Goal: Task Accomplishment & Management: Manage account settings

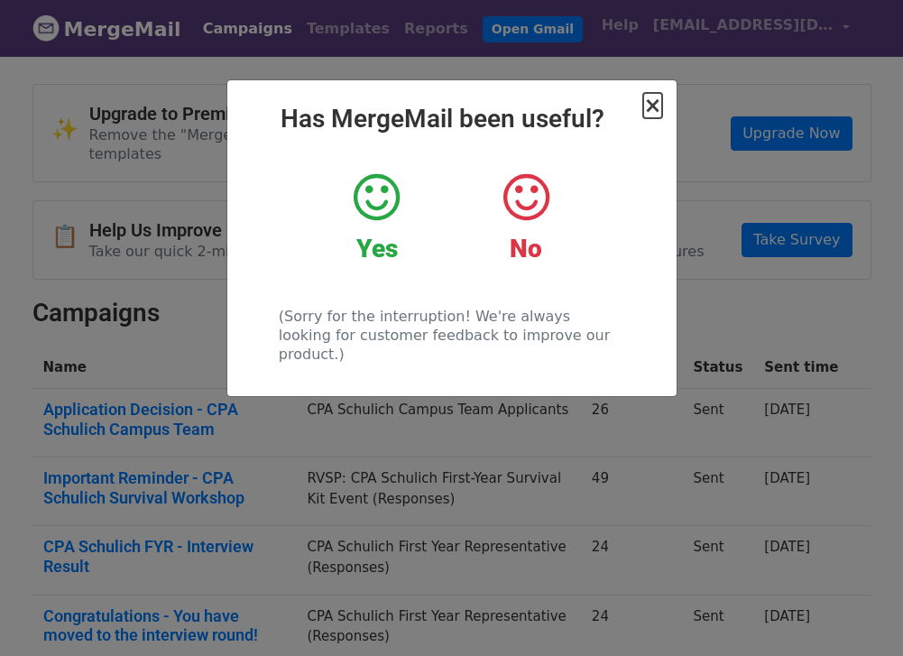
click at [647, 106] on span "×" at bounding box center [652, 105] width 18 height 25
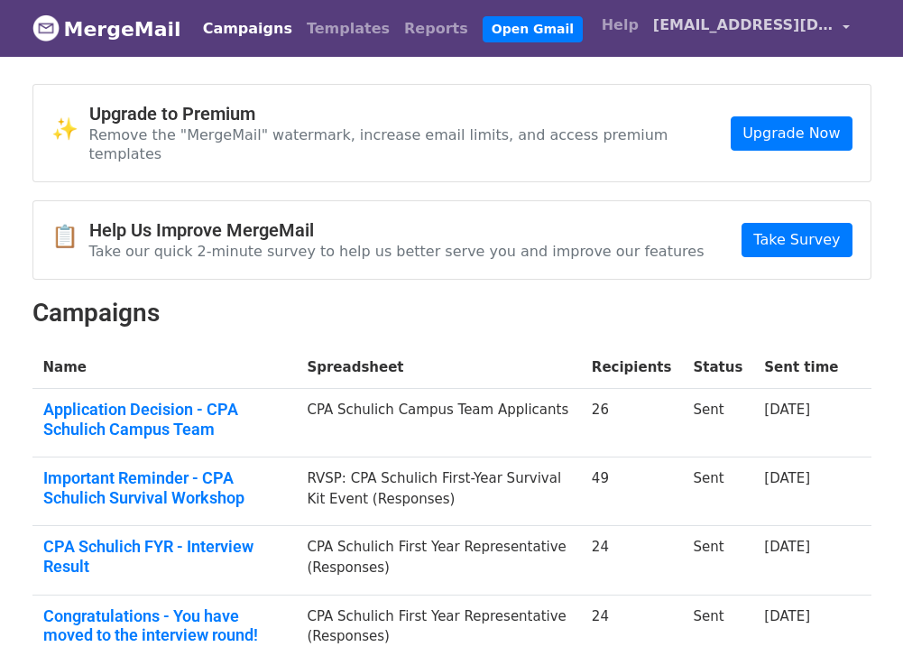
click at [740, 40] on link "[EMAIL_ADDRESS][DOMAIN_NAME]" at bounding box center [751, 28] width 211 height 42
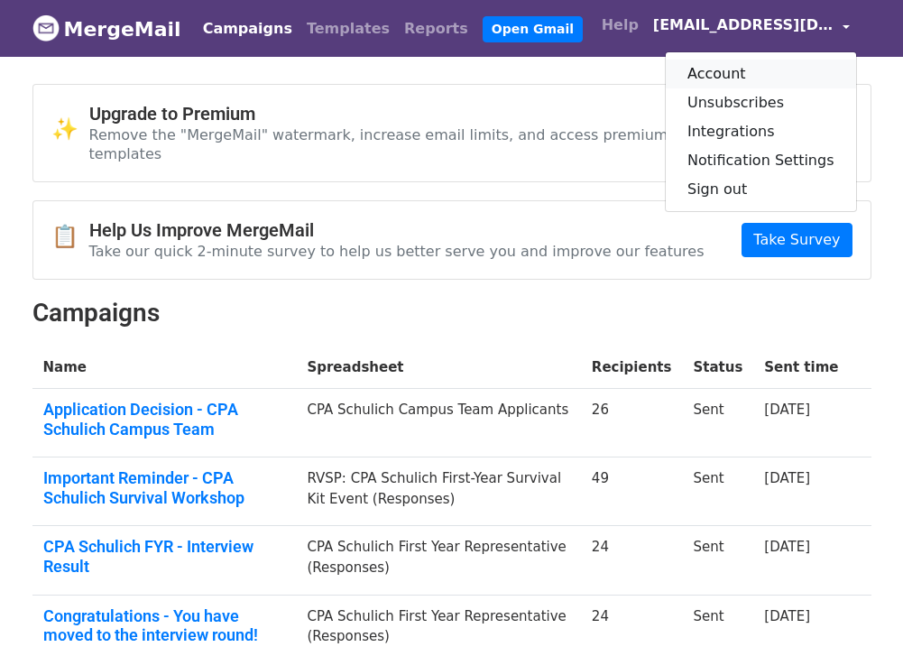
click at [734, 62] on link "Account" at bounding box center [761, 74] width 190 height 29
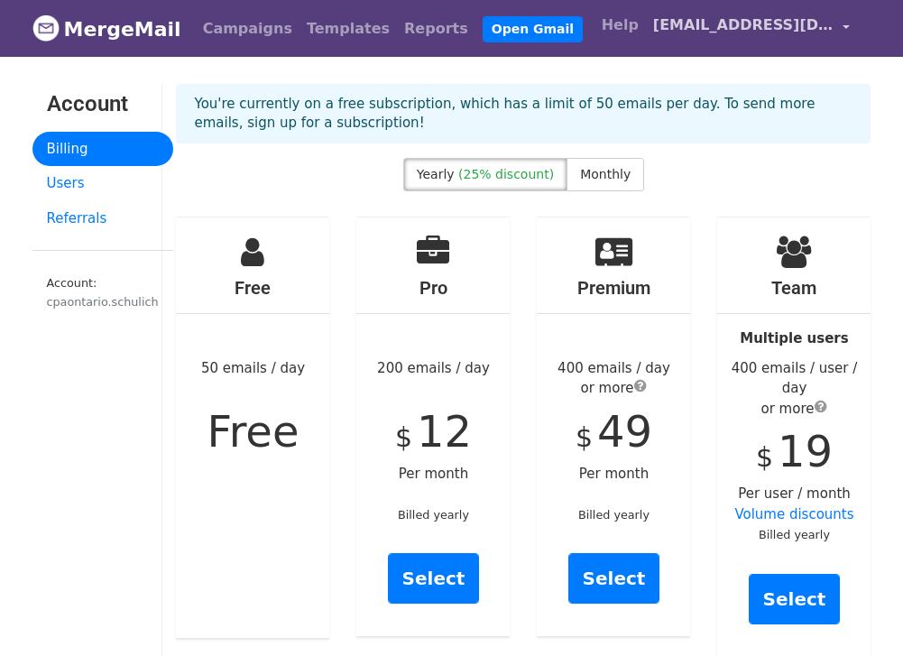
click at [811, 27] on span "[EMAIL_ADDRESS][DOMAIN_NAME]" at bounding box center [743, 25] width 180 height 22
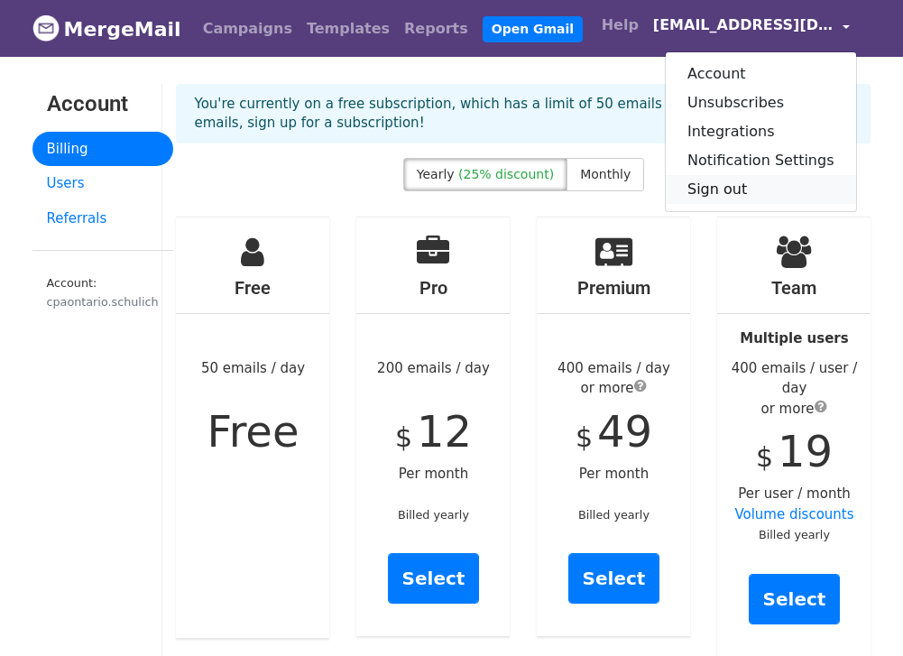
click at [725, 189] on link "Sign out" at bounding box center [761, 189] width 190 height 29
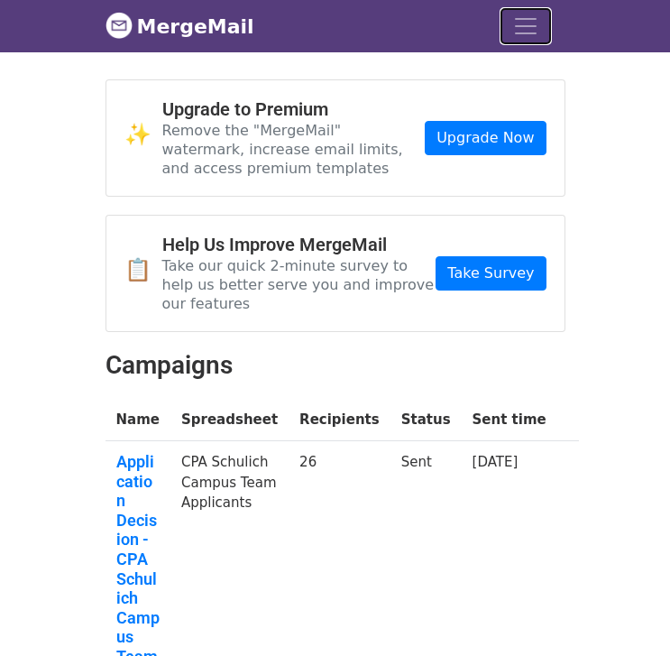
click at [513, 14] on span "Toggle navigation" at bounding box center [525, 26] width 27 height 27
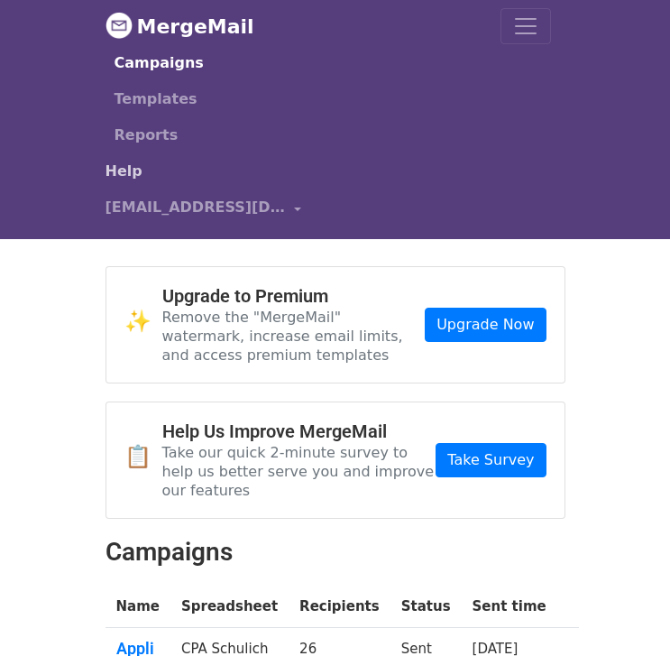
click at [132, 176] on link "Help" at bounding box center [329, 171] width 446 height 36
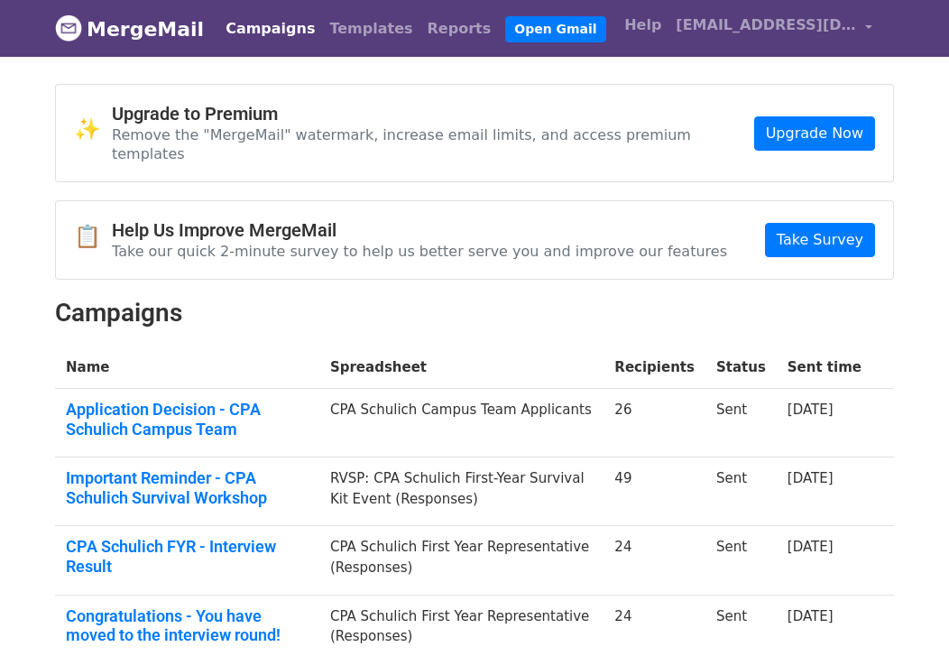
click at [154, 19] on link "MergeMail" at bounding box center [129, 29] width 149 height 38
click at [714, 33] on span "[EMAIL_ADDRESS][DOMAIN_NAME]" at bounding box center [766, 25] width 180 height 22
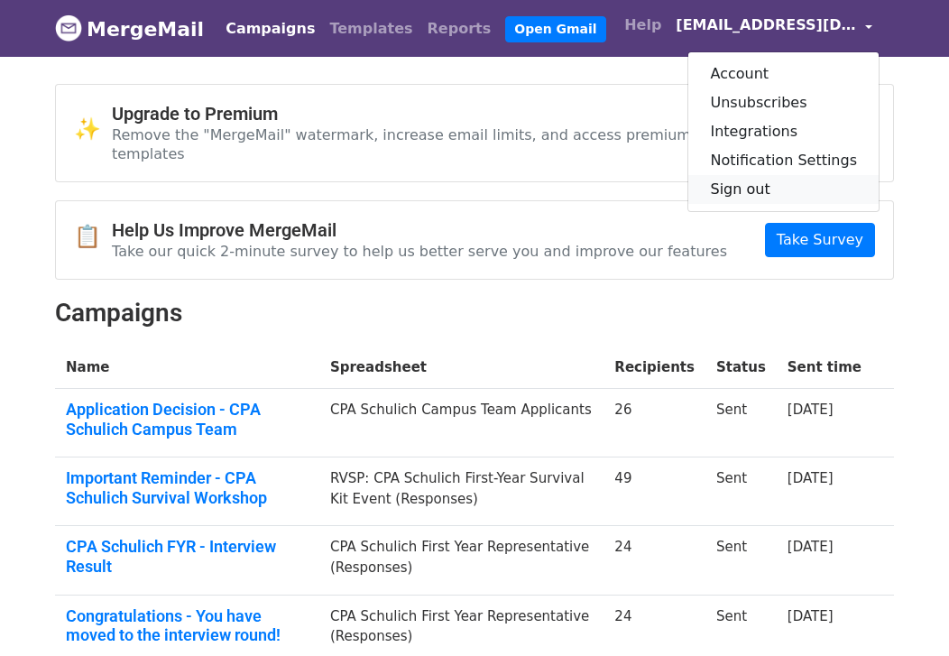
click at [772, 191] on link "Sign out" at bounding box center [783, 189] width 190 height 29
